Goal: Task Accomplishment & Management: Use online tool/utility

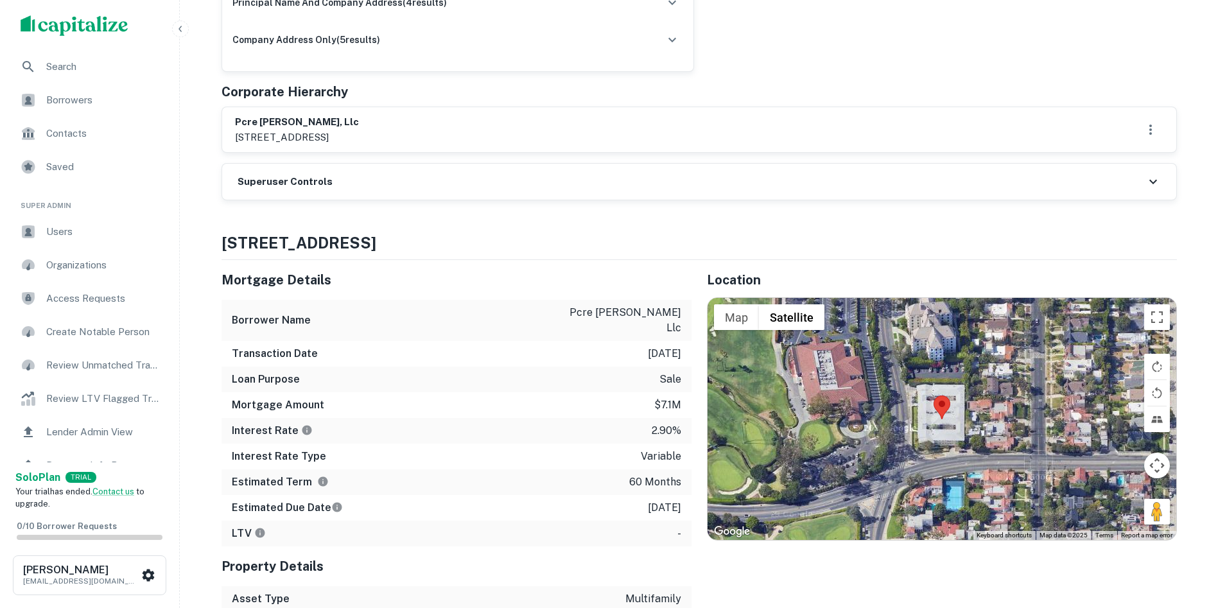
scroll to position [321, 0]
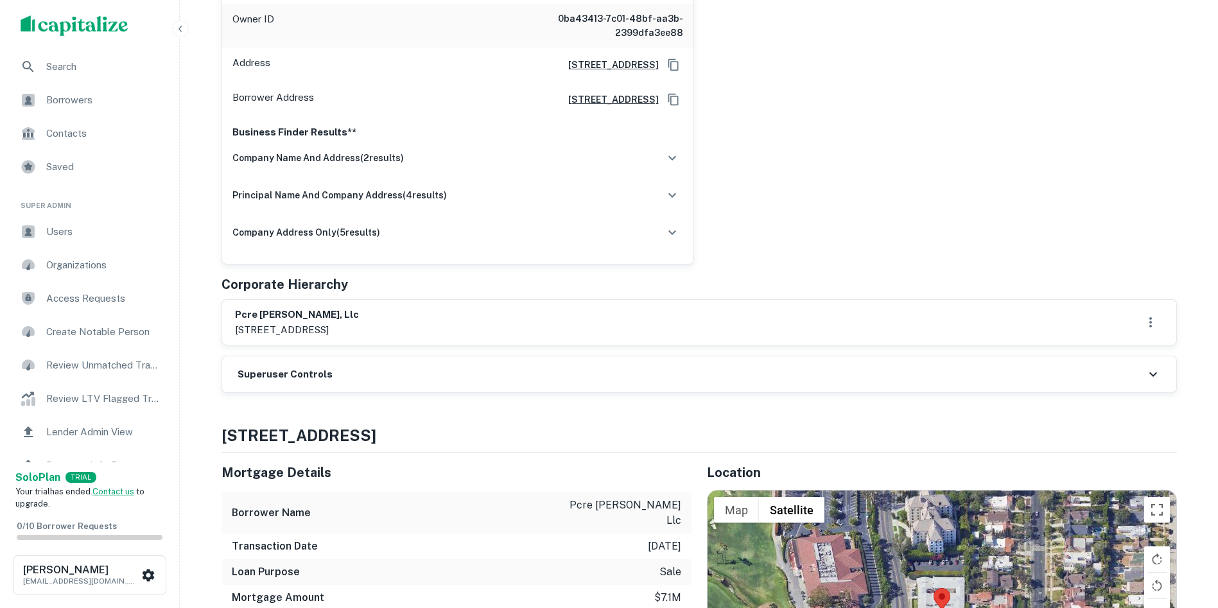
click at [277, 372] on h6 "Superuser Controls" at bounding box center [285, 374] width 95 height 15
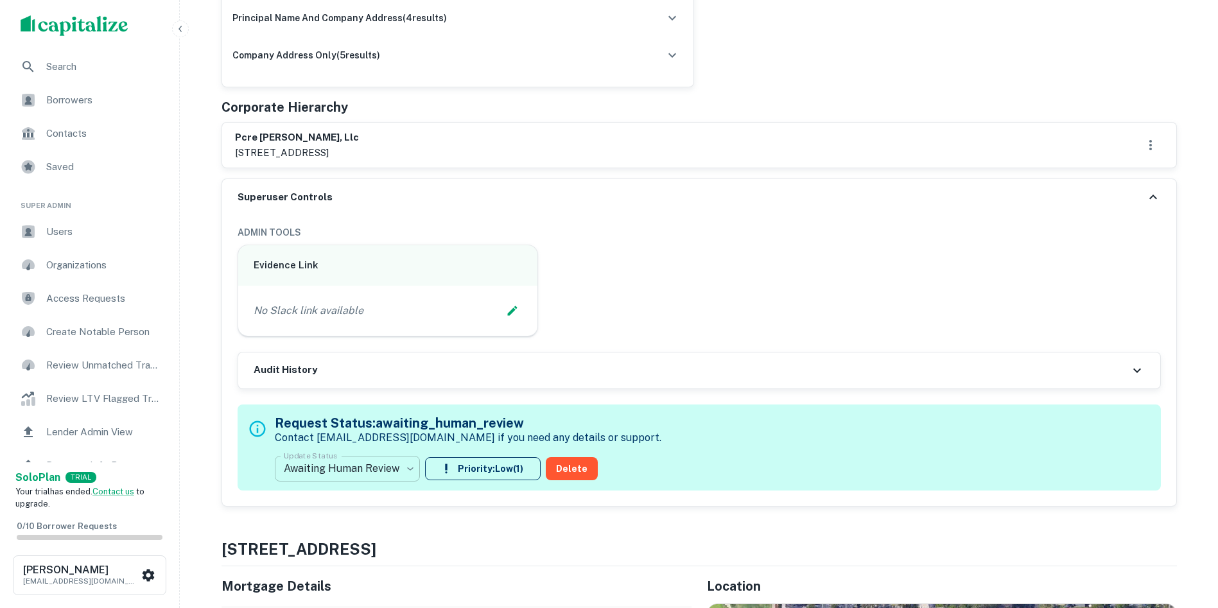
scroll to position [514, 0]
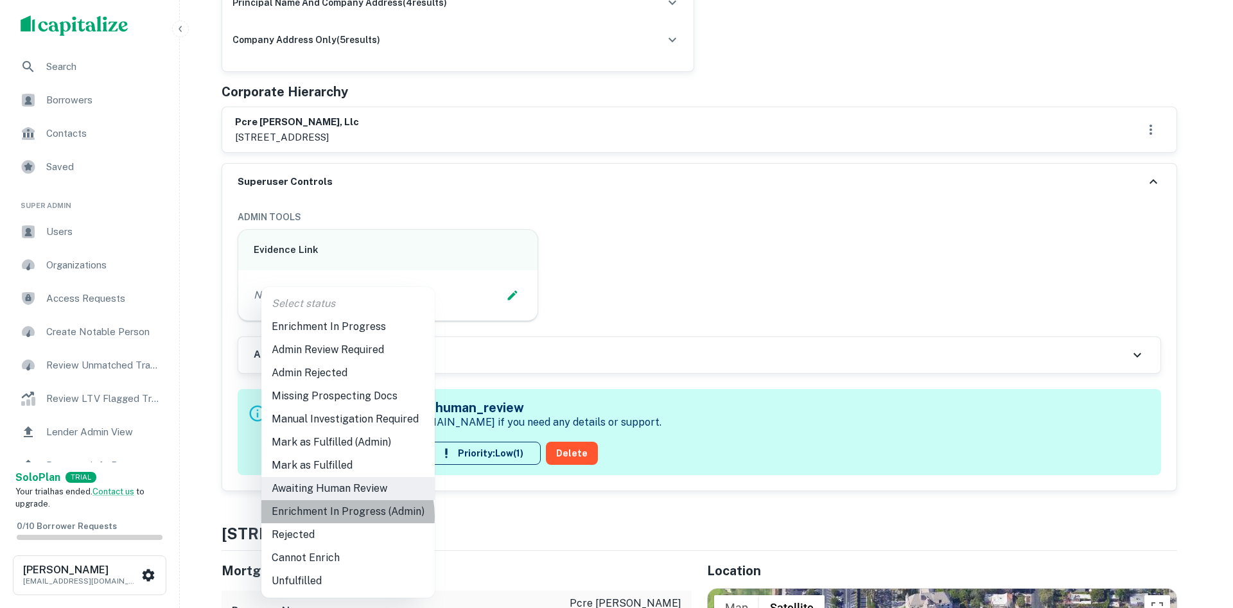
click at [338, 516] on li "Enrichment In Progress (Admin)" at bounding box center [347, 511] width 173 height 23
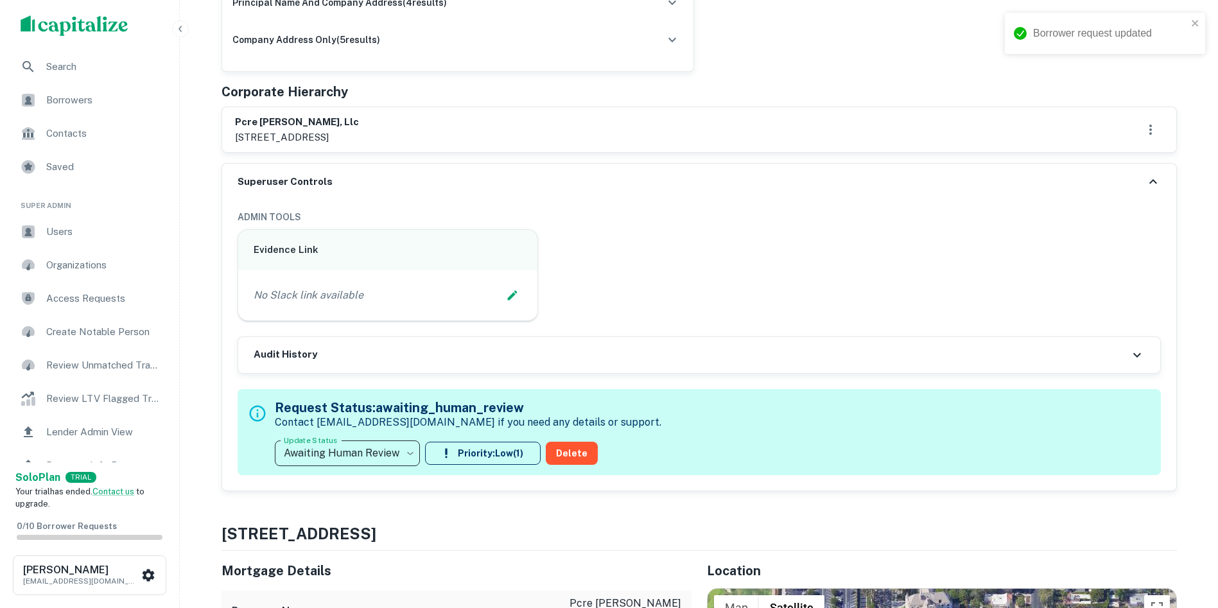
type input "**********"
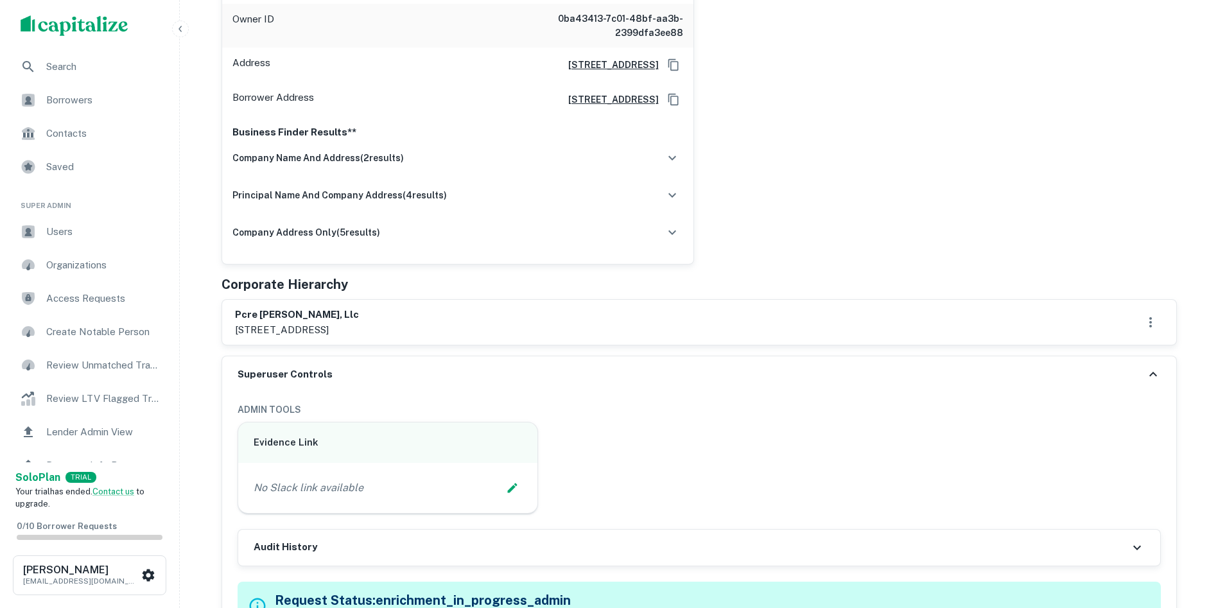
scroll to position [257, 0]
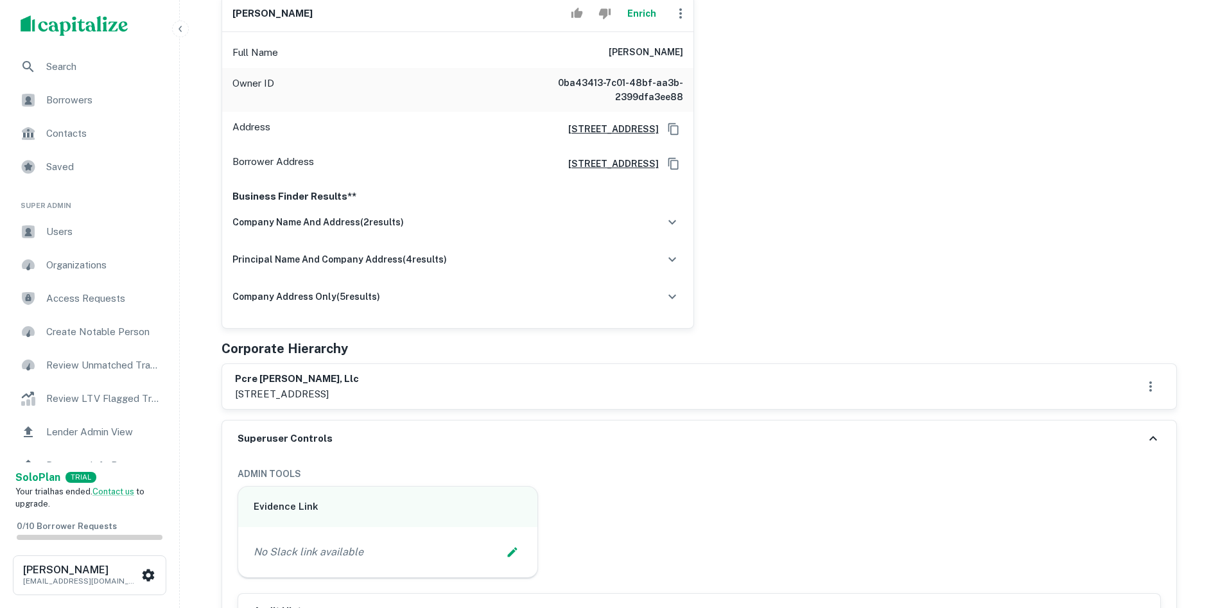
click at [878, 366] on div "pcre [PERSON_NAME], llc [STREET_ADDRESS]" at bounding box center [699, 386] width 954 height 45
click at [1093, 105] on div "[PERSON_NAME] Full Name [PERSON_NAME] Owner ID 0ba43413-7c01-48bf-aa3b-2399dfa3…" at bounding box center [694, 157] width 966 height 344
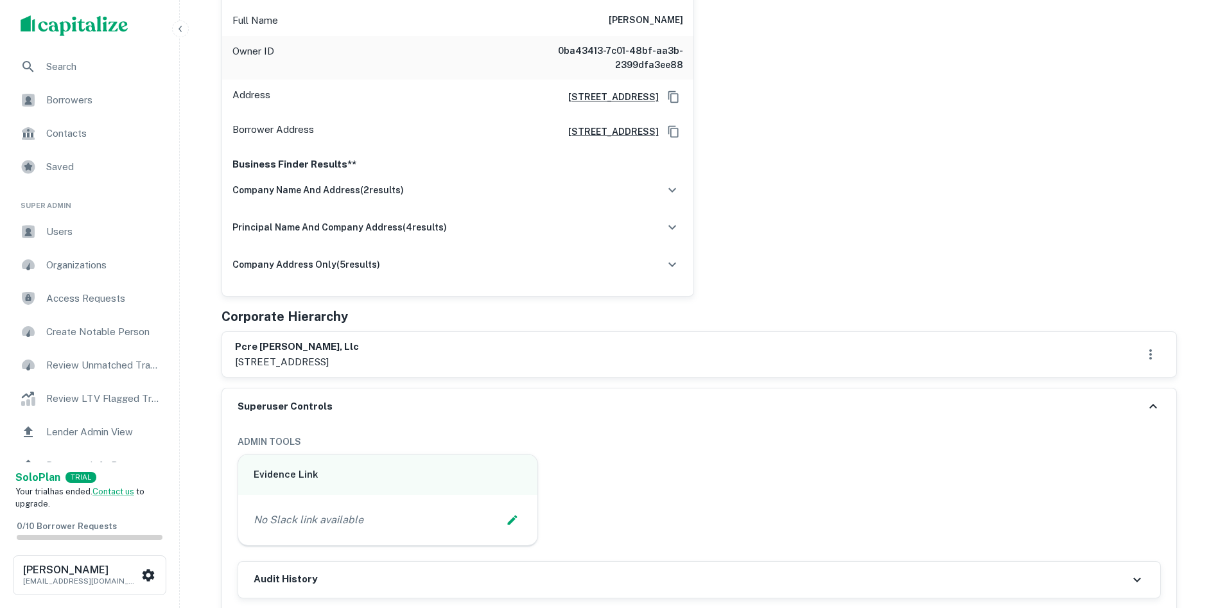
scroll to position [385, 0]
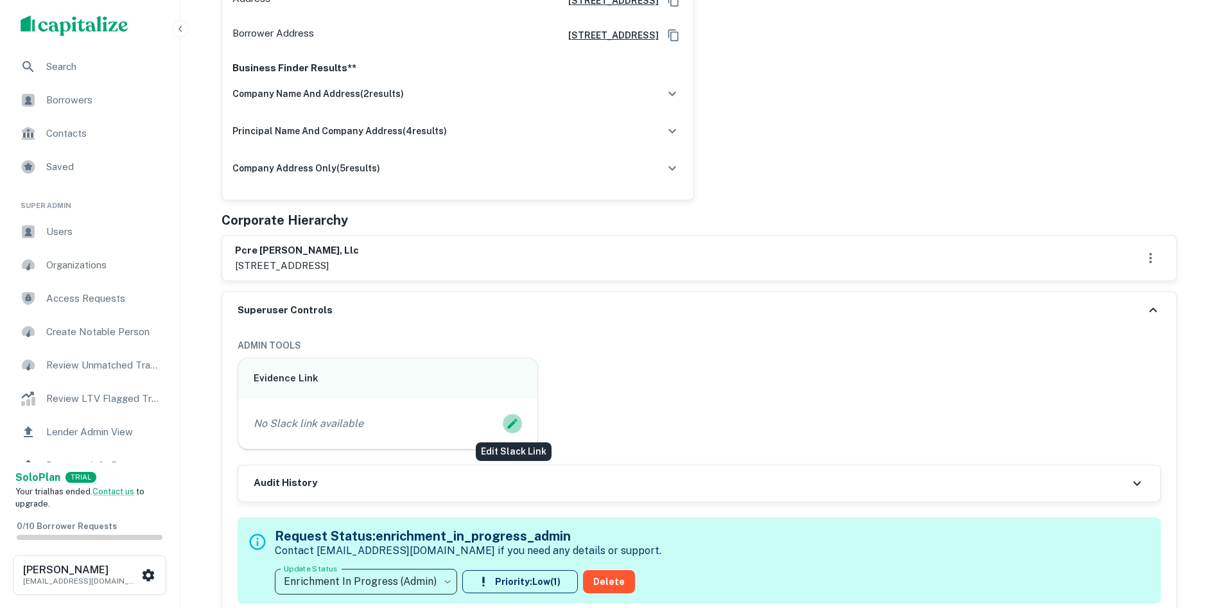
click at [510, 421] on icon "Edit Slack Link" at bounding box center [512, 423] width 13 height 13
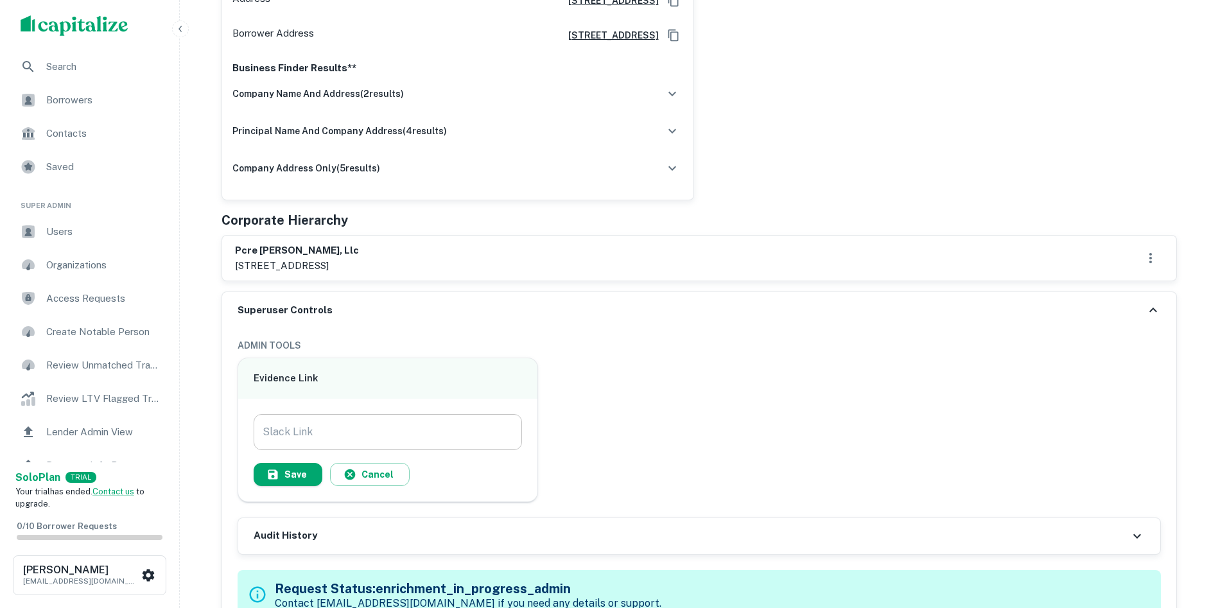
click at [390, 421] on input "Slack Link" at bounding box center [388, 432] width 269 height 36
paste input "**********"
type input "**********"
drag, startPoint x: 293, startPoint y: 471, endPoint x: 211, endPoint y: 442, distance: 86.5
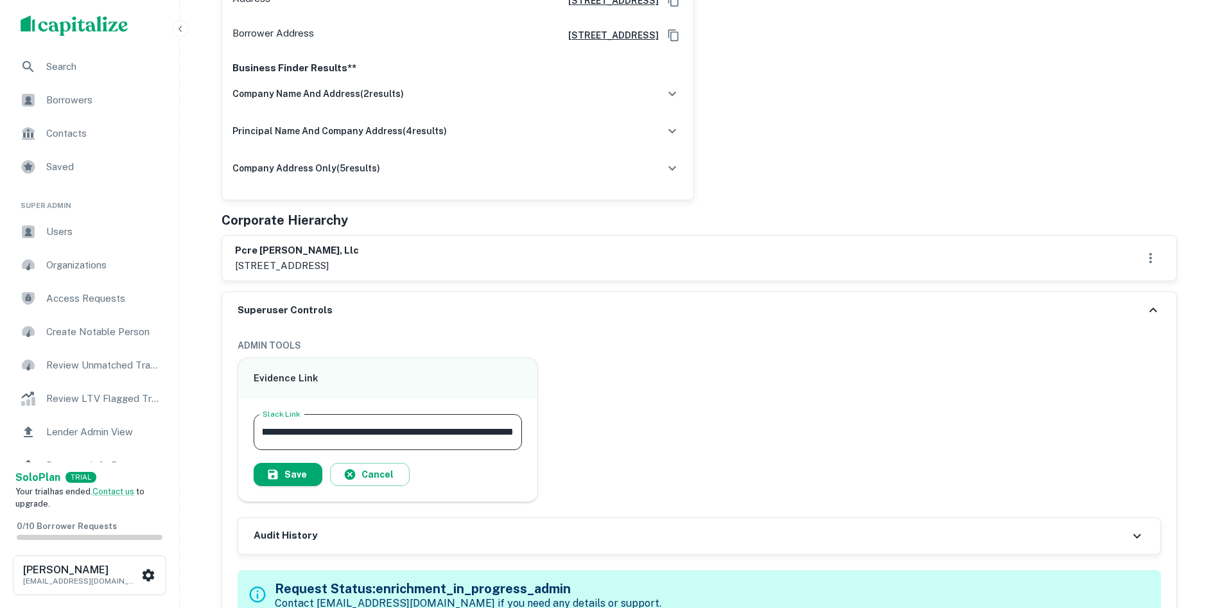
click at [291, 467] on button "Save" at bounding box center [288, 474] width 69 height 23
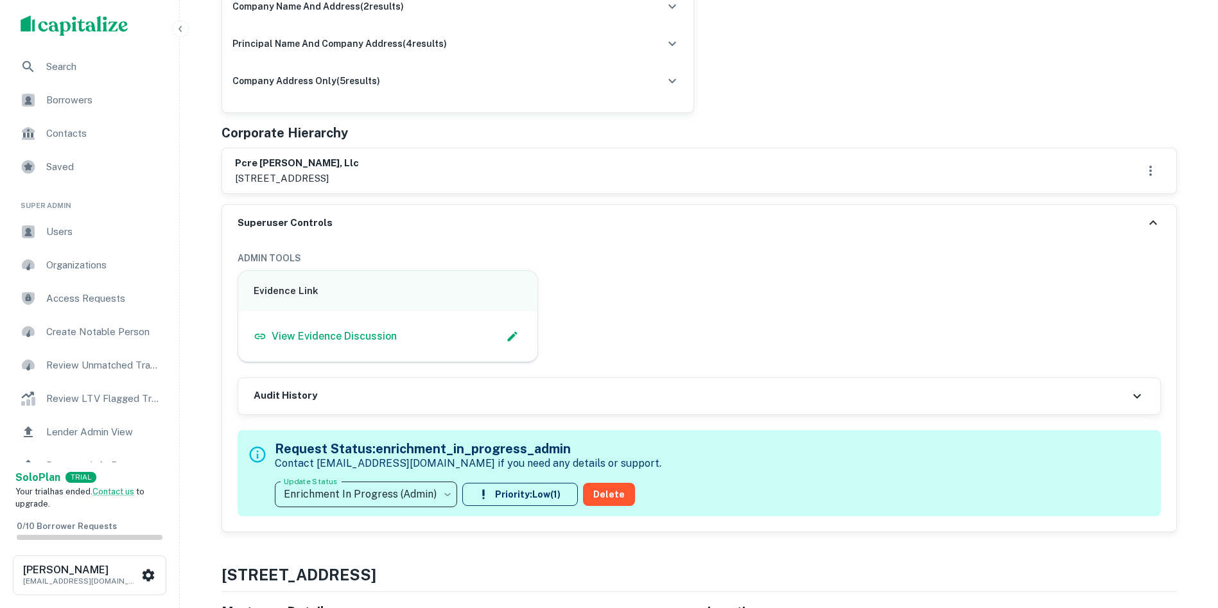
scroll to position [449, 0]
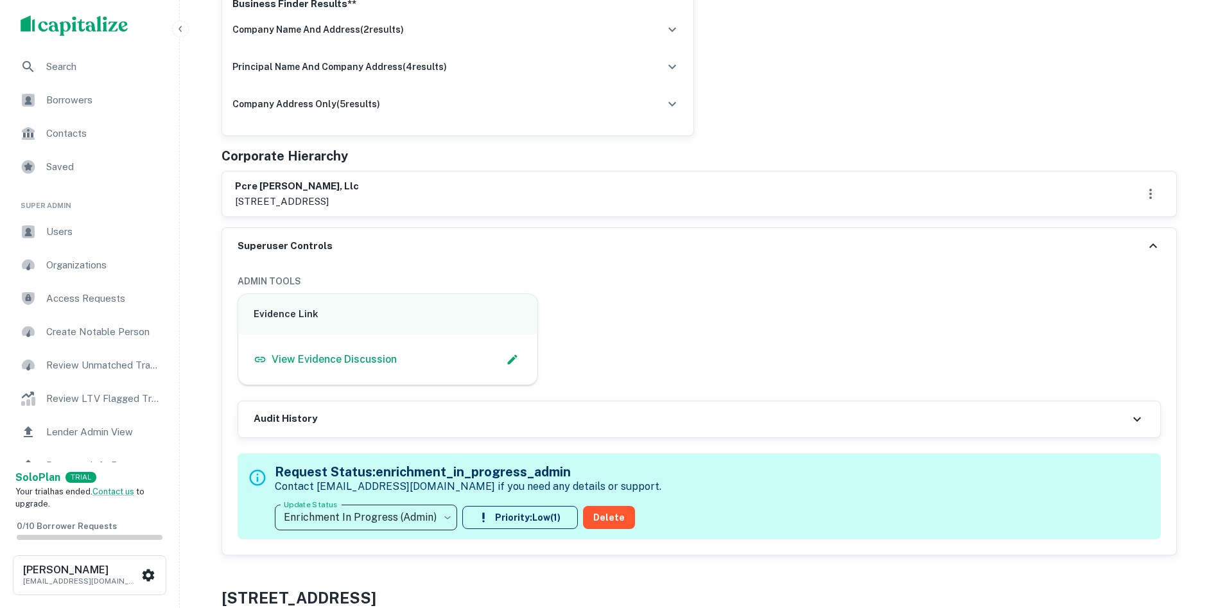
click at [238, 186] on h6 "pcre [PERSON_NAME], llc" at bounding box center [297, 186] width 124 height 15
drag, startPoint x: 238, startPoint y: 186, endPoint x: 564, endPoint y: 146, distance: 327.8
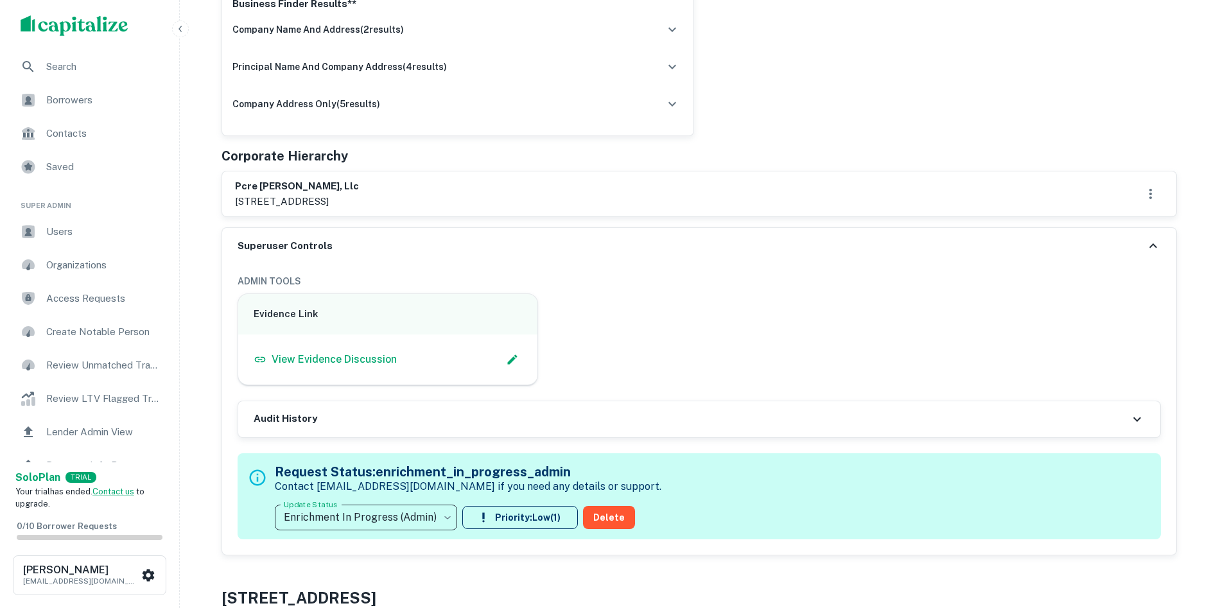
click at [243, 183] on h6 "pcre [PERSON_NAME], llc" at bounding box center [297, 186] width 124 height 15
click at [242, 181] on h6 "pcre [PERSON_NAME], llc" at bounding box center [297, 186] width 124 height 15
drag, startPoint x: 242, startPoint y: 181, endPoint x: 358, endPoint y: 218, distance: 121.2
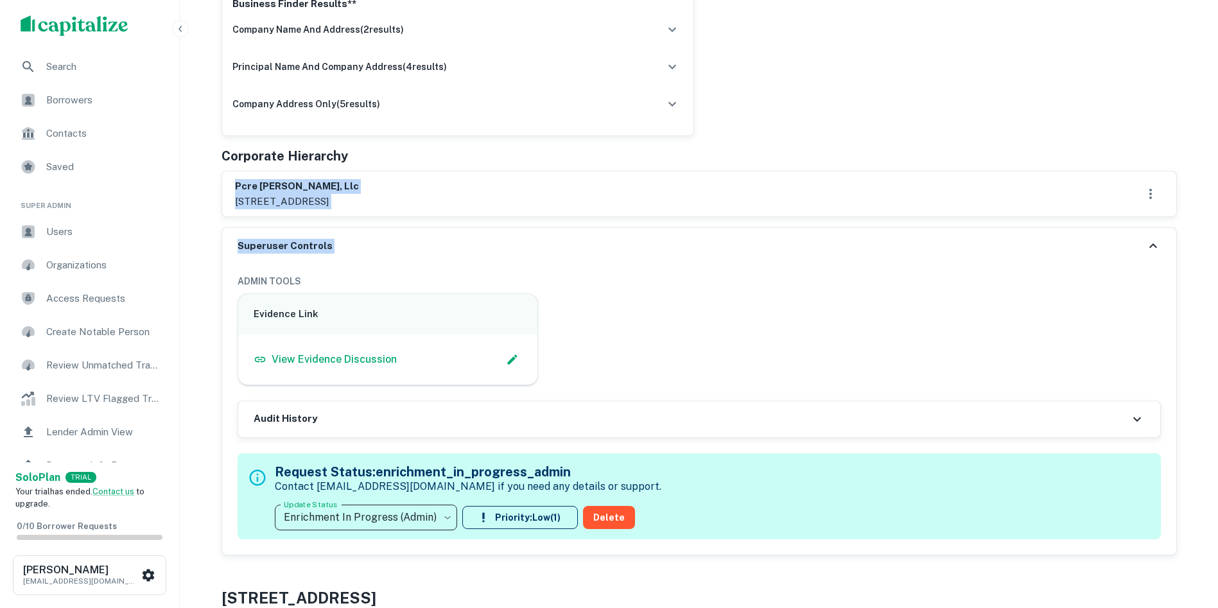
click at [358, 218] on div "Principals found, AI now looking for contact information... Buyer Details Expor…" at bounding box center [698, 120] width 955 height 869
click at [447, 160] on div "Corporate Hierarchy" at bounding box center [698, 155] width 955 height 19
click at [232, 179] on div "pcre [PERSON_NAME], llc [STREET_ADDRESS]" at bounding box center [699, 193] width 954 height 45
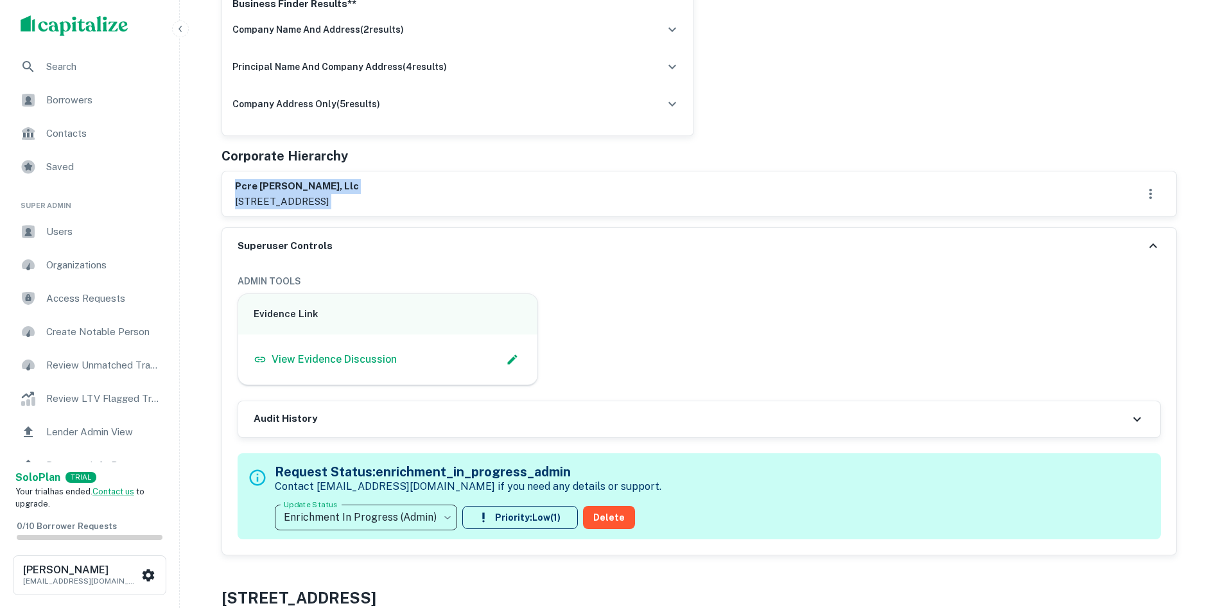
drag, startPoint x: 232, startPoint y: 179, endPoint x: 271, endPoint y: 198, distance: 43.1
click at [271, 198] on div "pcre [PERSON_NAME], llc [STREET_ADDRESS]" at bounding box center [699, 193] width 954 height 45
click at [399, 147] on div "Corporate Hierarchy" at bounding box center [698, 155] width 955 height 19
click at [243, 178] on div "pcre [PERSON_NAME], llc [STREET_ADDRESS]" at bounding box center [699, 193] width 954 height 45
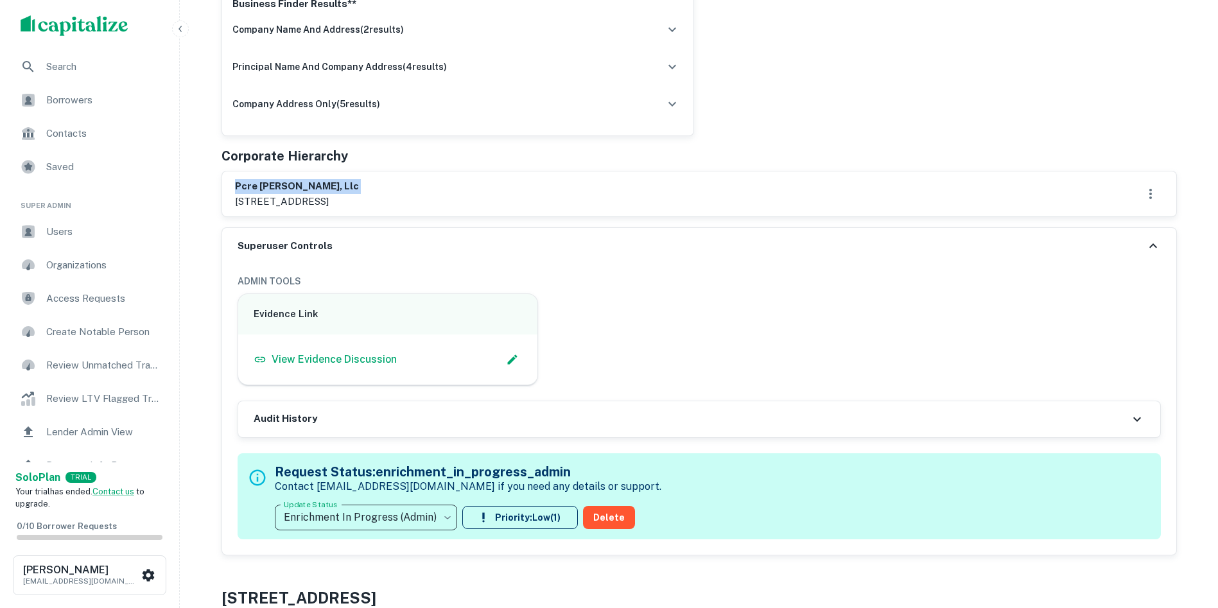
click at [243, 178] on div "pcre [PERSON_NAME], llc [STREET_ADDRESS]" at bounding box center [699, 193] width 954 height 45
click at [290, 205] on p "[STREET_ADDRESS]" at bounding box center [297, 201] width 124 height 15
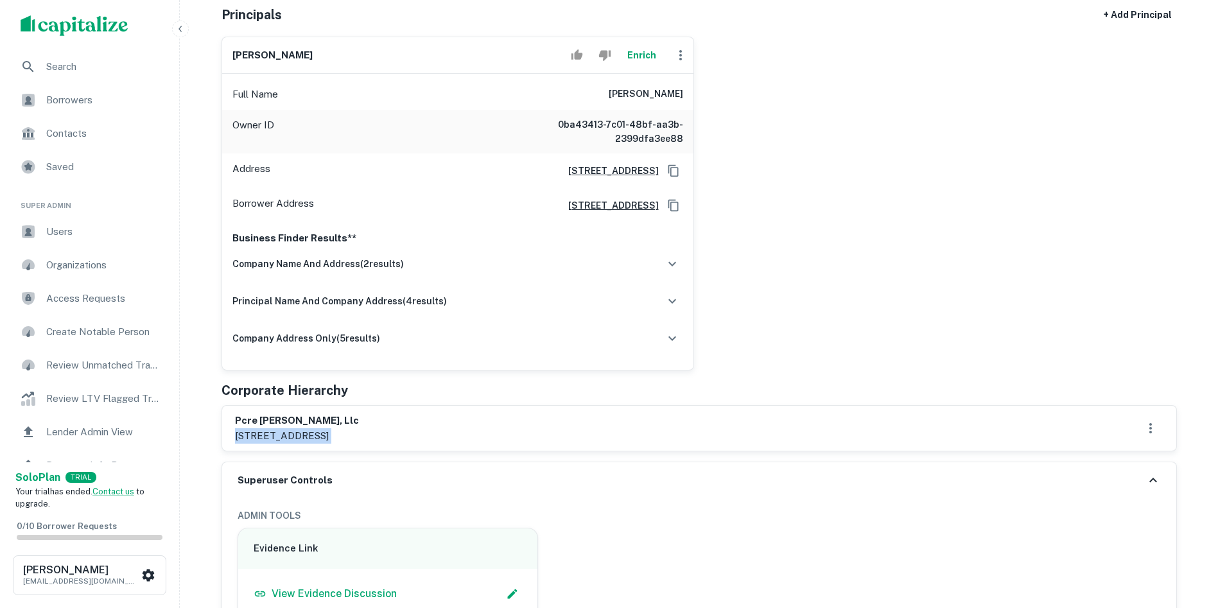
scroll to position [193, 0]
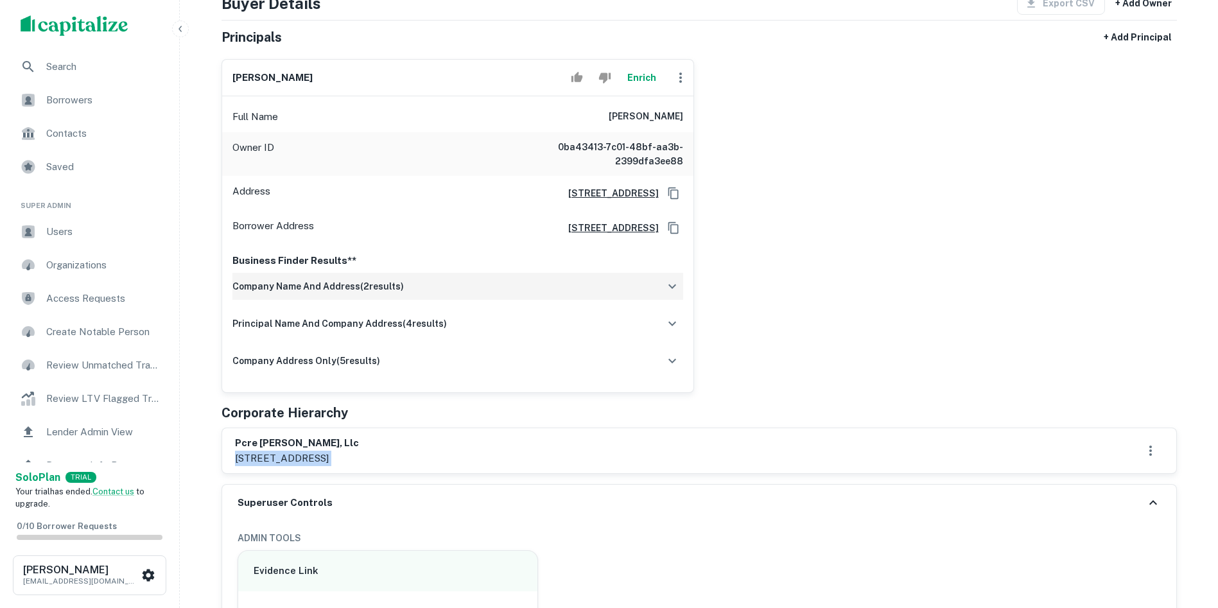
click at [675, 283] on icon "button" at bounding box center [671, 286] width 15 height 15
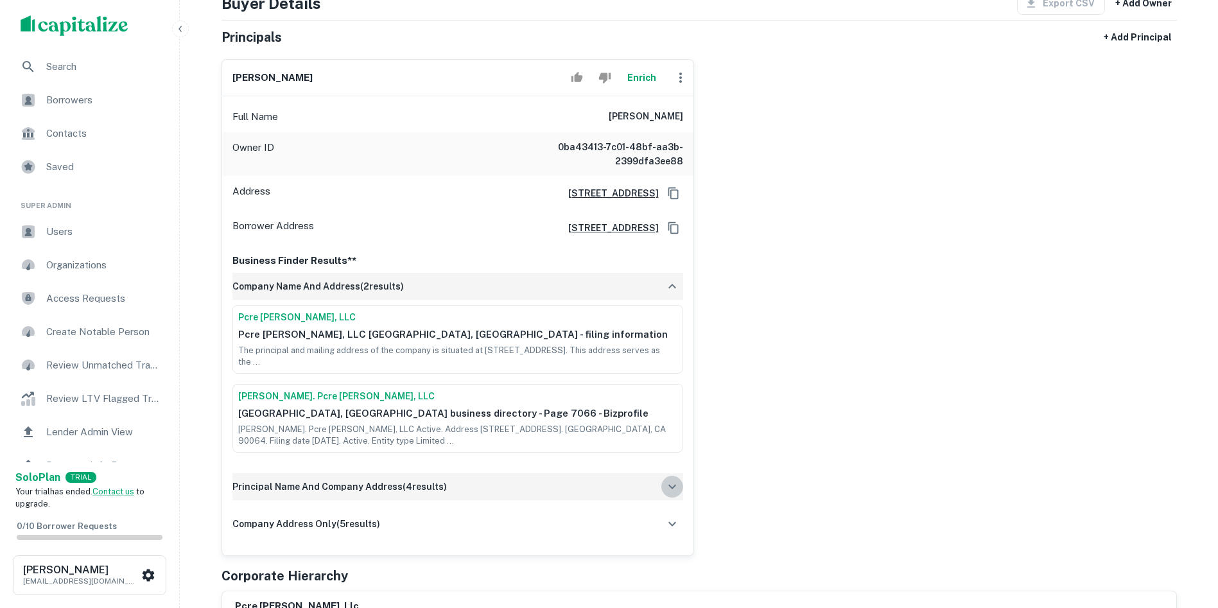
click at [680, 488] on button "button" at bounding box center [672, 487] width 22 height 22
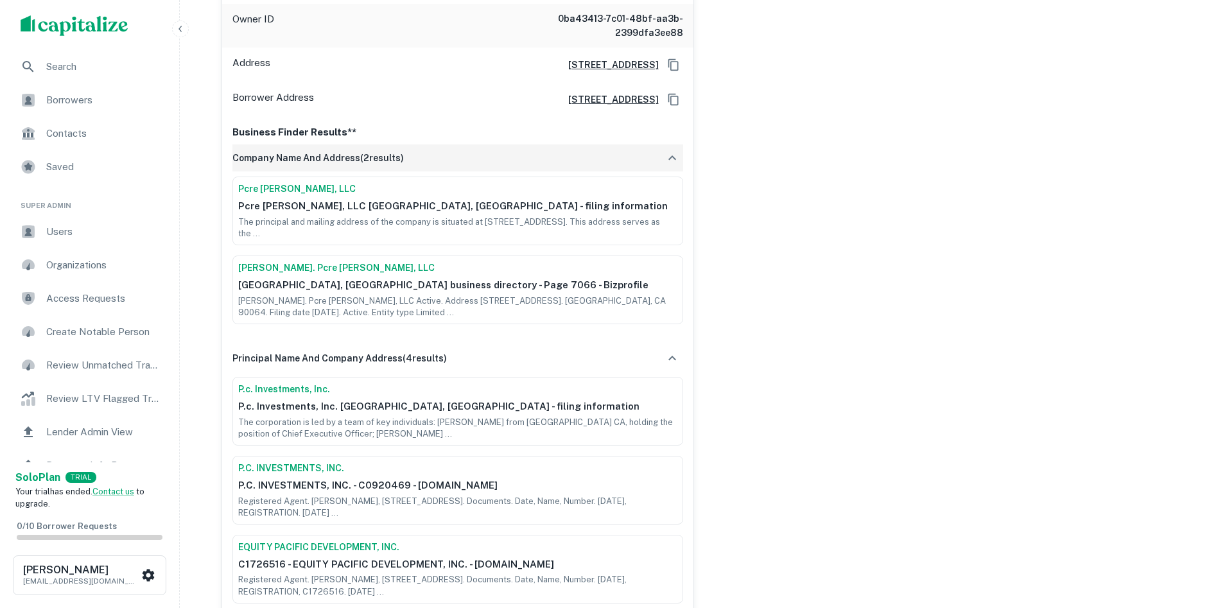
scroll to position [449, 0]
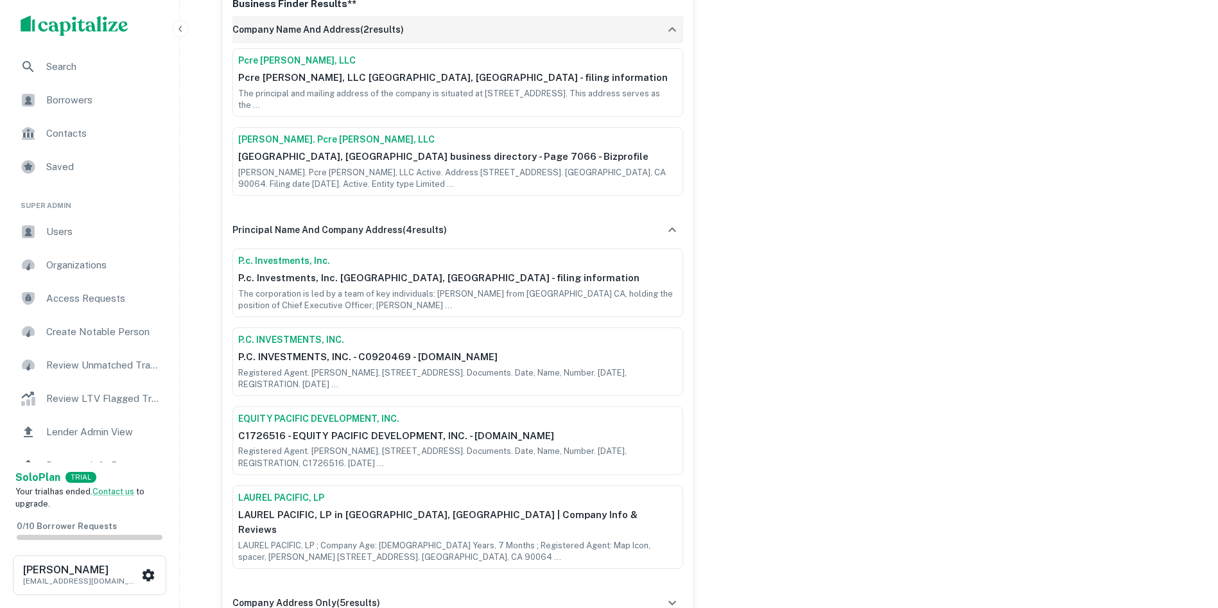
drag, startPoint x: 679, startPoint y: 232, endPoint x: 670, endPoint y: 212, distance: 21.3
click at [677, 232] on icon "button" at bounding box center [671, 229] width 15 height 15
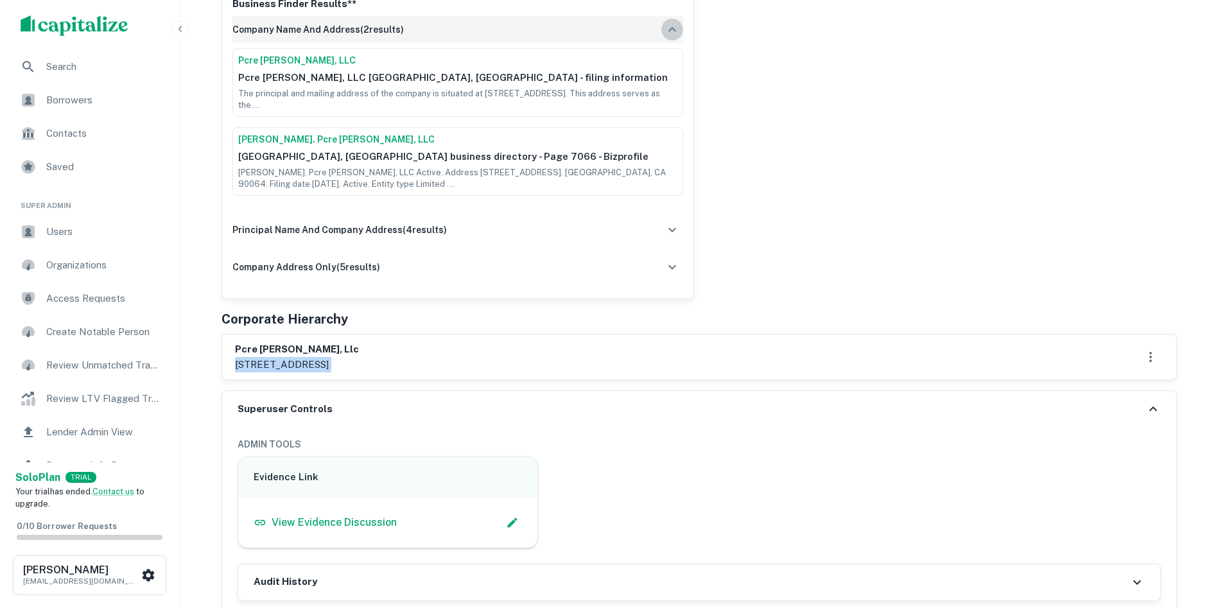
click at [673, 35] on icon "button" at bounding box center [671, 29] width 15 height 15
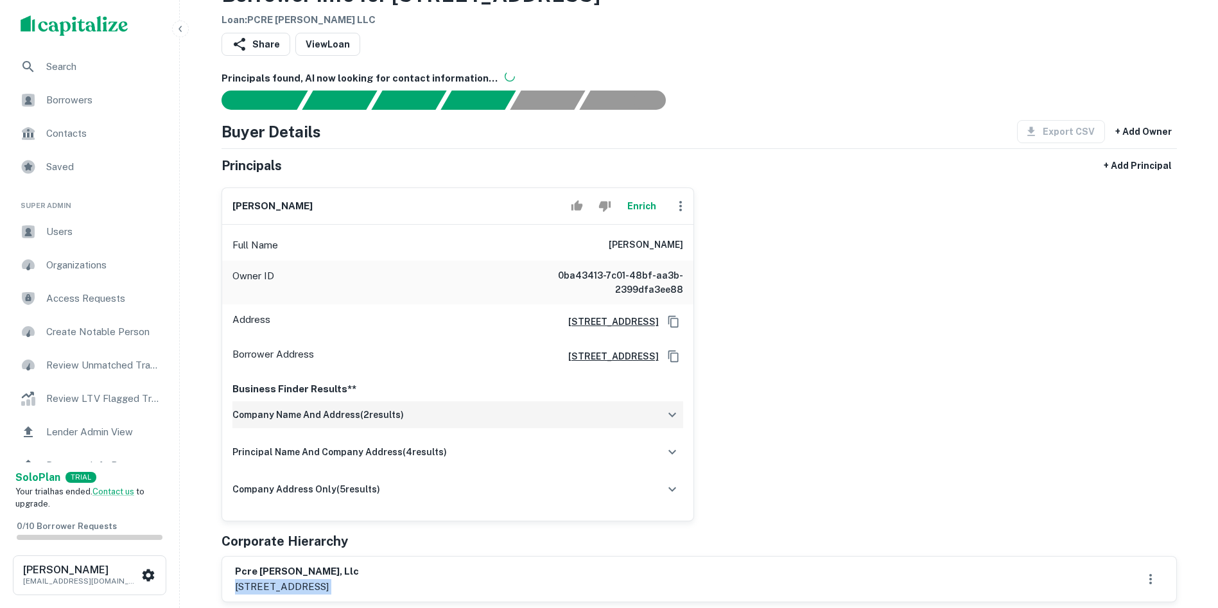
scroll to position [0, 0]
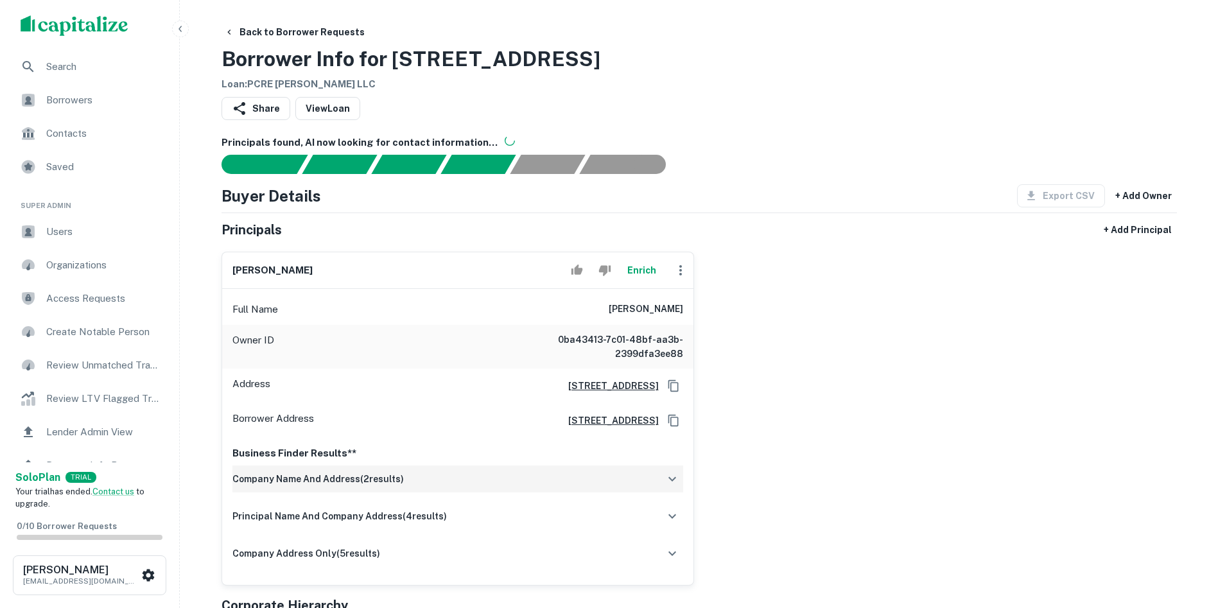
click at [255, 273] on h6 "[PERSON_NAME]" at bounding box center [272, 270] width 80 height 15
copy div "[PERSON_NAME]"
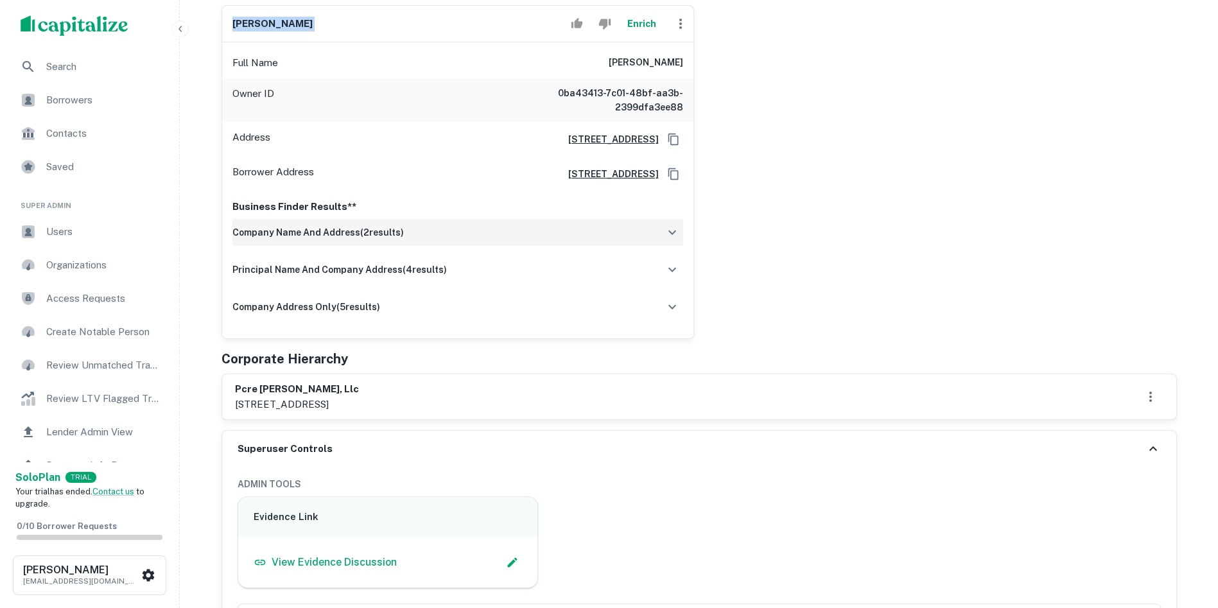
scroll to position [257, 0]
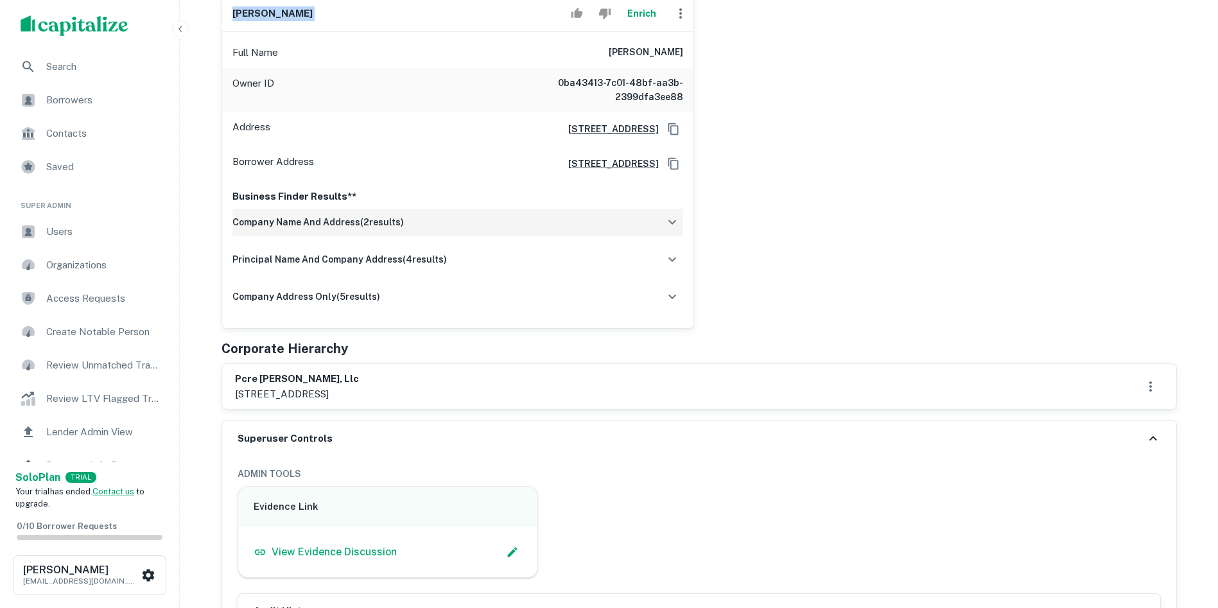
drag, startPoint x: 234, startPoint y: 392, endPoint x: 498, endPoint y: 399, distance: 263.9
click at [498, 399] on div "pcre [PERSON_NAME], llc [STREET_ADDRESS]" at bounding box center [699, 386] width 954 height 45
copy p "[STREET_ADDRESS]"
